Goal: Task Accomplishment & Management: Use online tool/utility

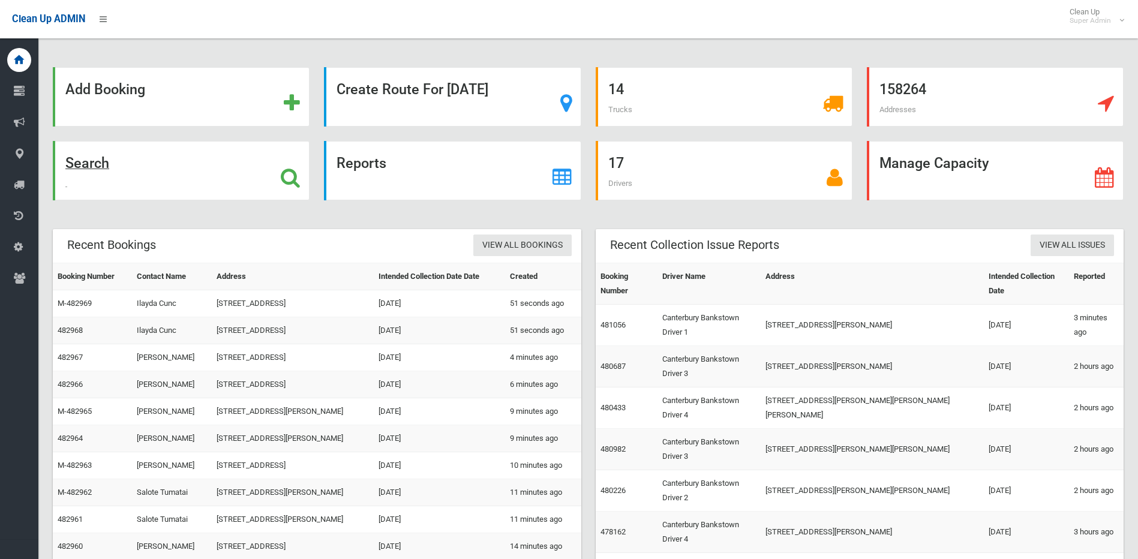
click at [285, 179] on icon at bounding box center [290, 177] width 19 height 20
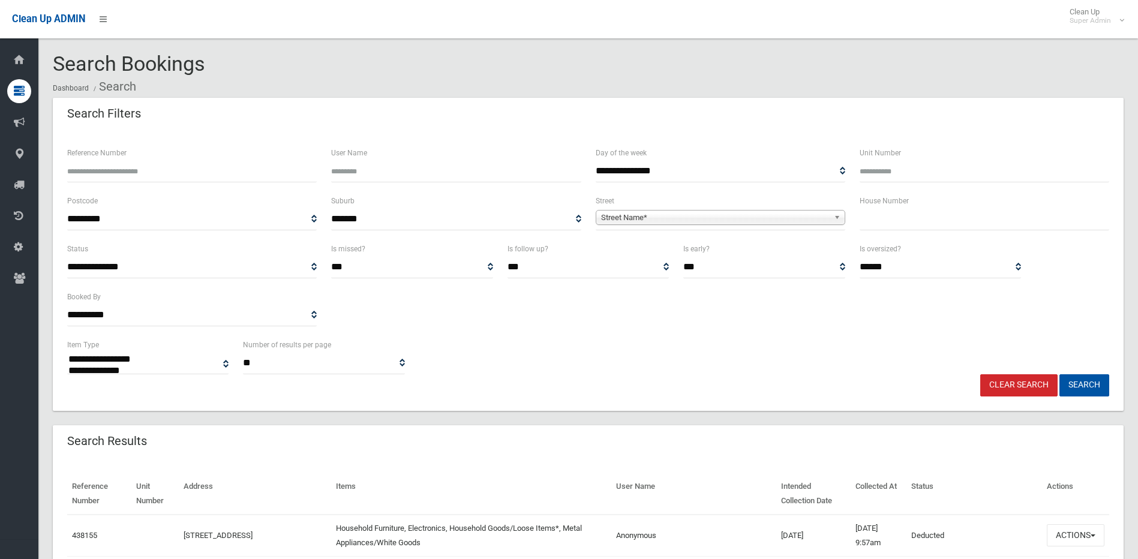
select select
click at [899, 226] on input "text" at bounding box center [985, 219] width 250 height 22
type input "**"
click at [802, 223] on span "Street Name*" at bounding box center [715, 218] width 228 height 14
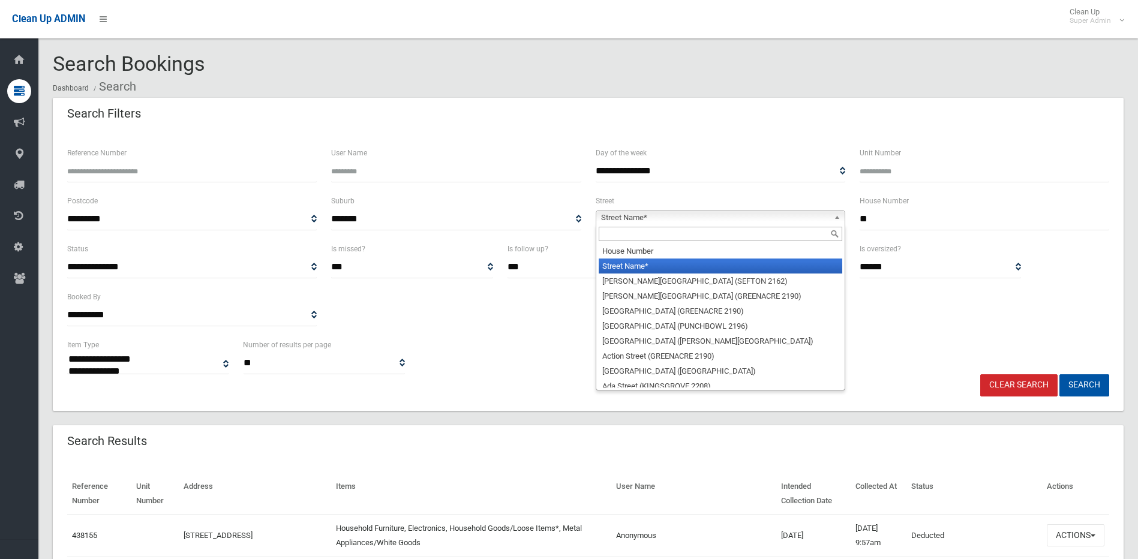
click at [685, 238] on input "text" at bounding box center [721, 234] width 244 height 14
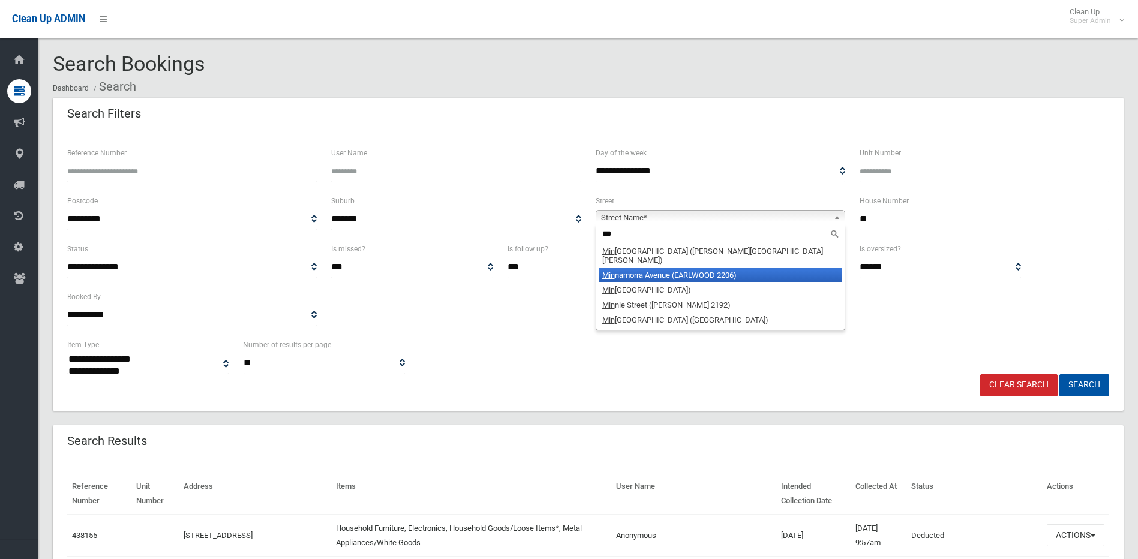
type input "***"
click at [673, 268] on li "Min namorra Avenue (EARLWOOD 2206)" at bounding box center [721, 275] width 244 height 15
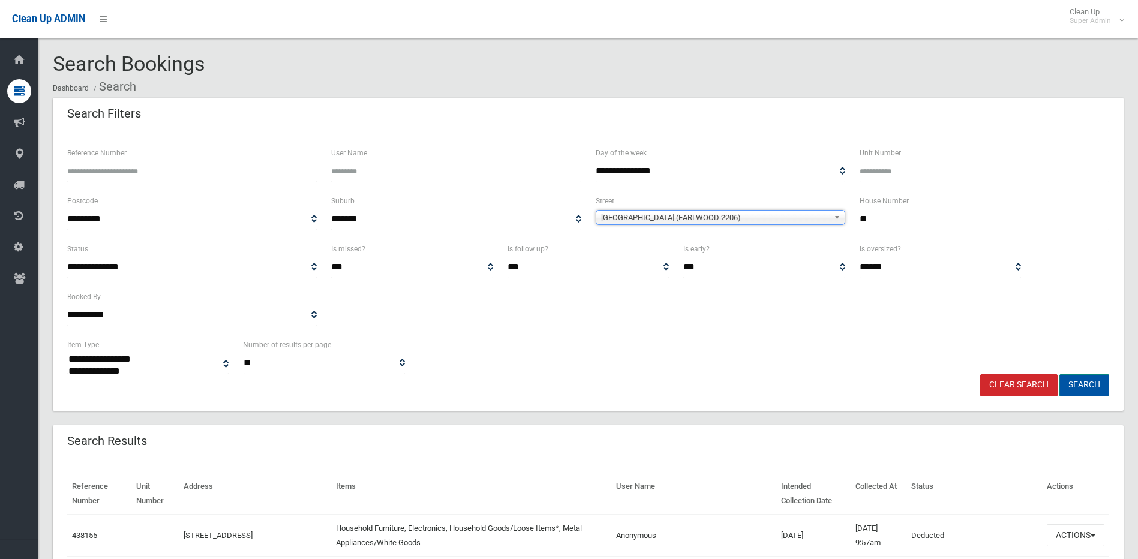
click at [1078, 376] on button "Search" at bounding box center [1084, 385] width 50 height 22
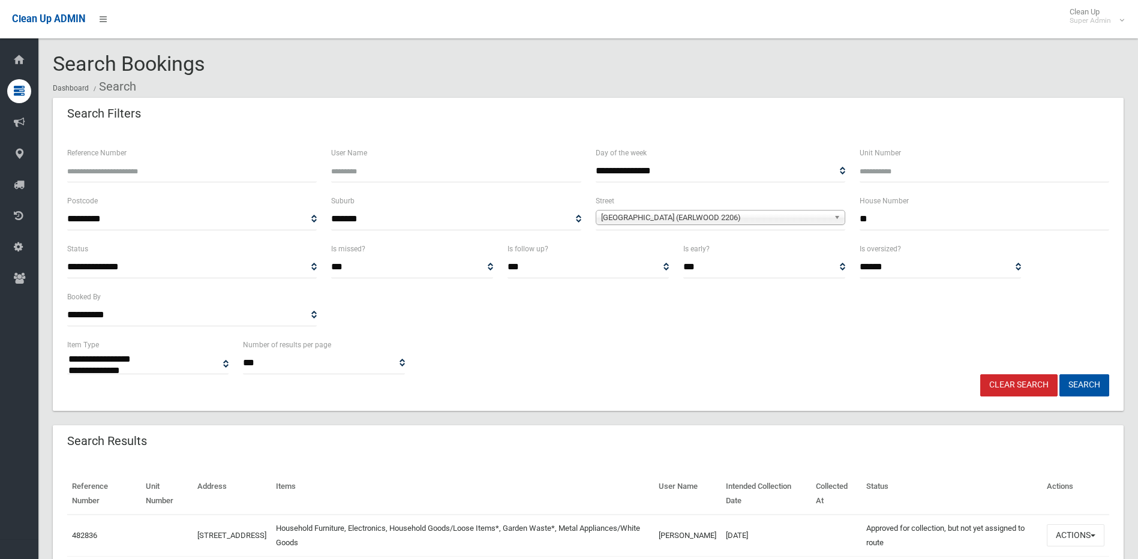
select select
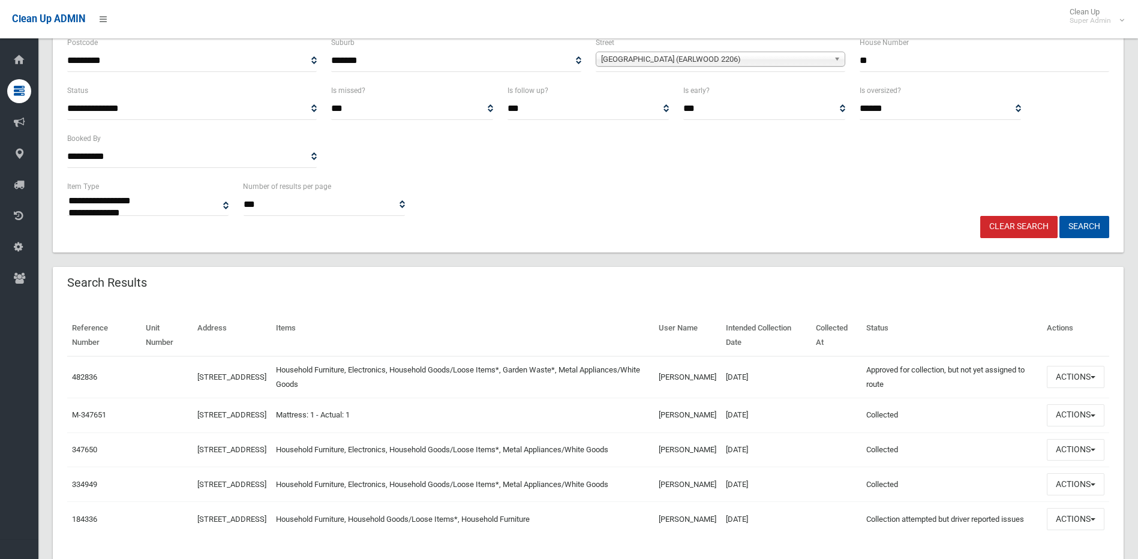
scroll to position [180, 0]
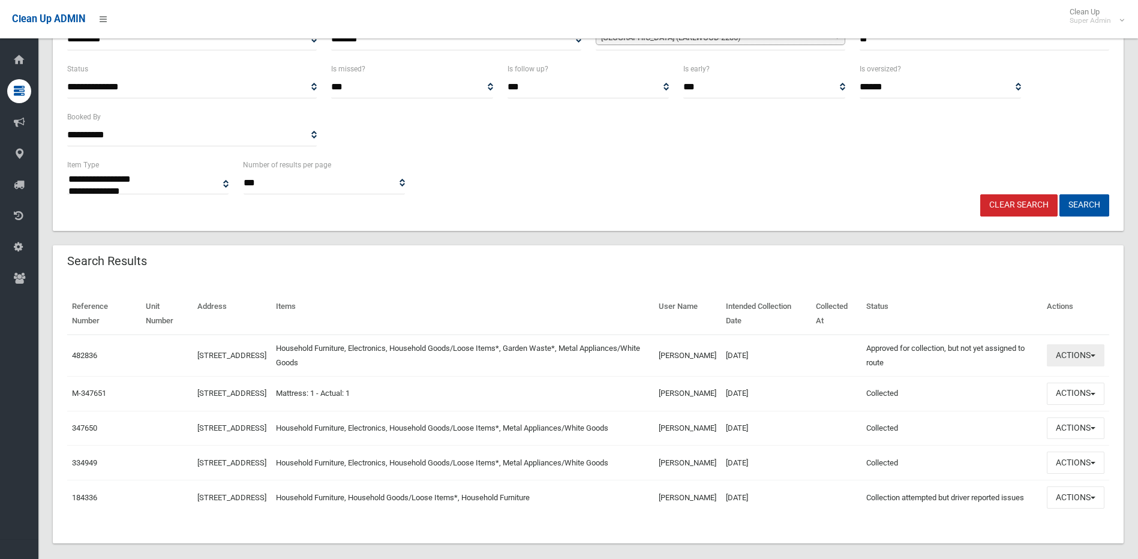
click at [1068, 358] on button "Actions" at bounding box center [1076, 355] width 58 height 22
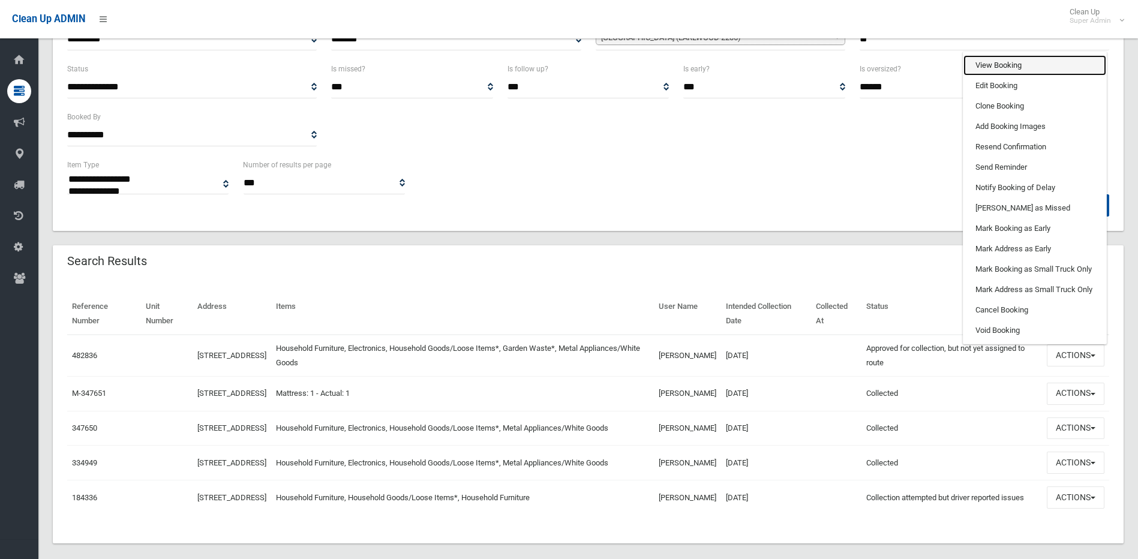
click at [1004, 70] on link "View Booking" at bounding box center [1034, 65] width 143 height 20
